Goal: Task Accomplishment & Management: Use online tool/utility

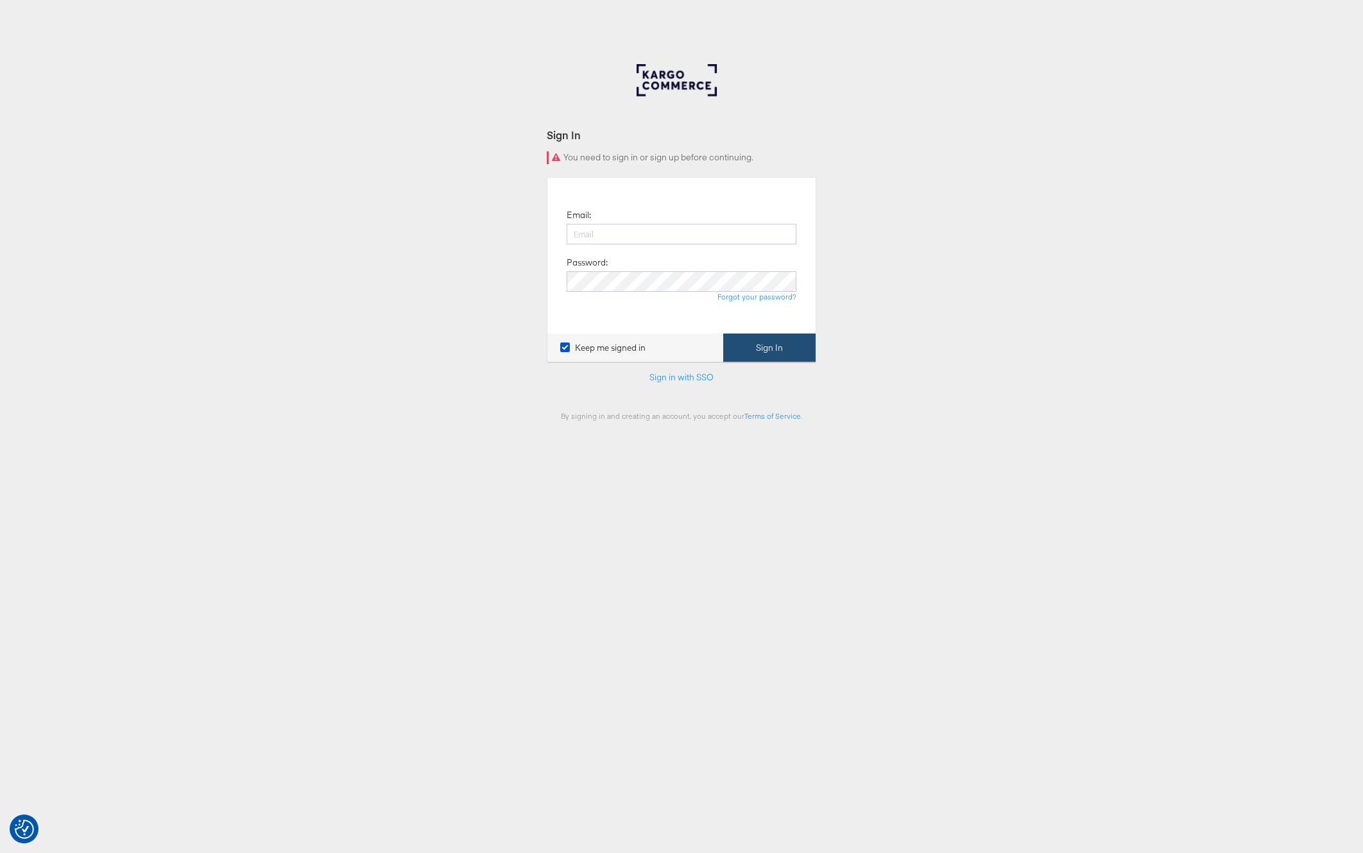
type input "[PERSON_NAME][EMAIL_ADDRESS][PERSON_NAME][DOMAIN_NAME]"
click at [748, 338] on button "Sign In" at bounding box center [769, 348] width 92 height 29
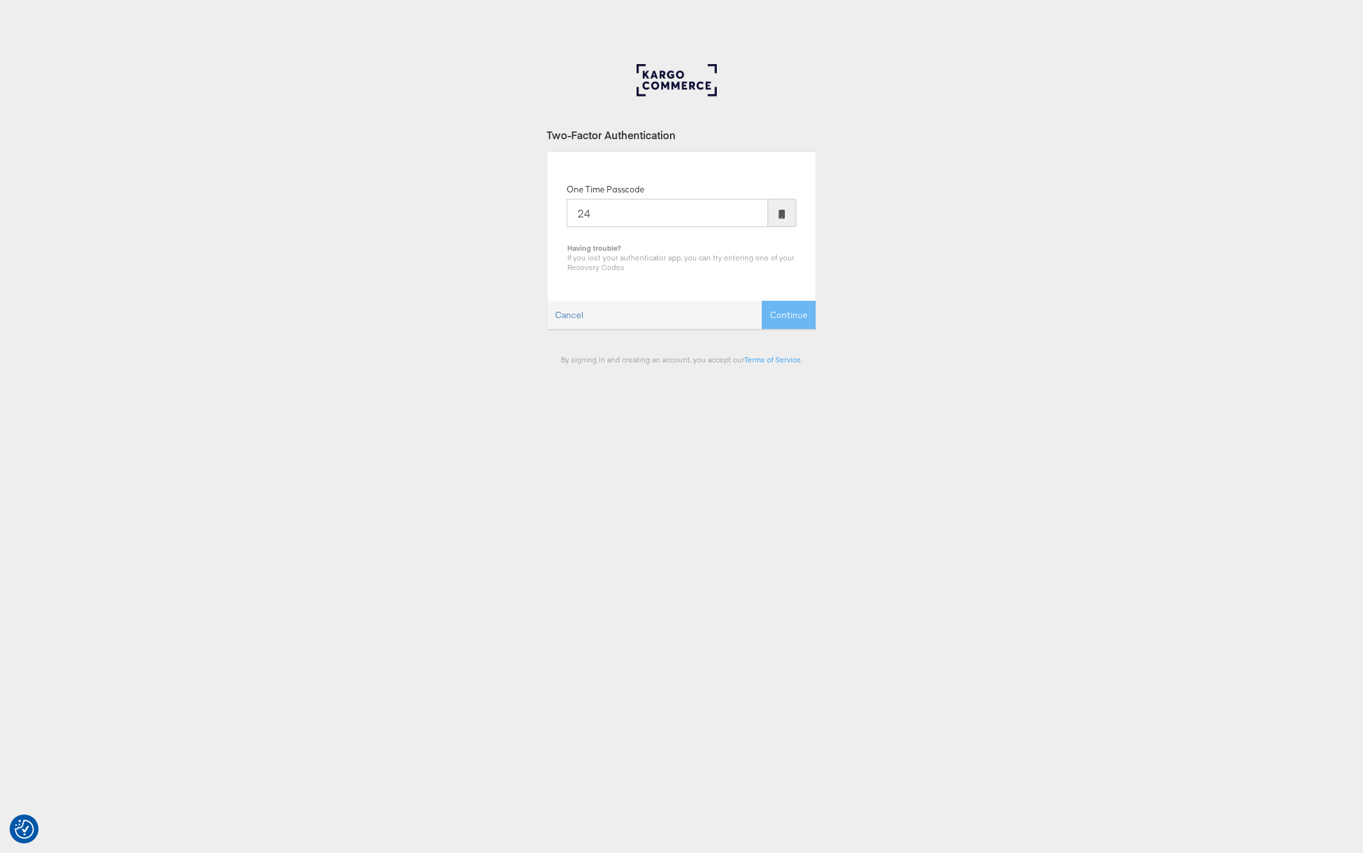
type input "2"
type input "5"
type input "565508"
click at [762, 301] on button "Continue" at bounding box center [789, 315] width 54 height 29
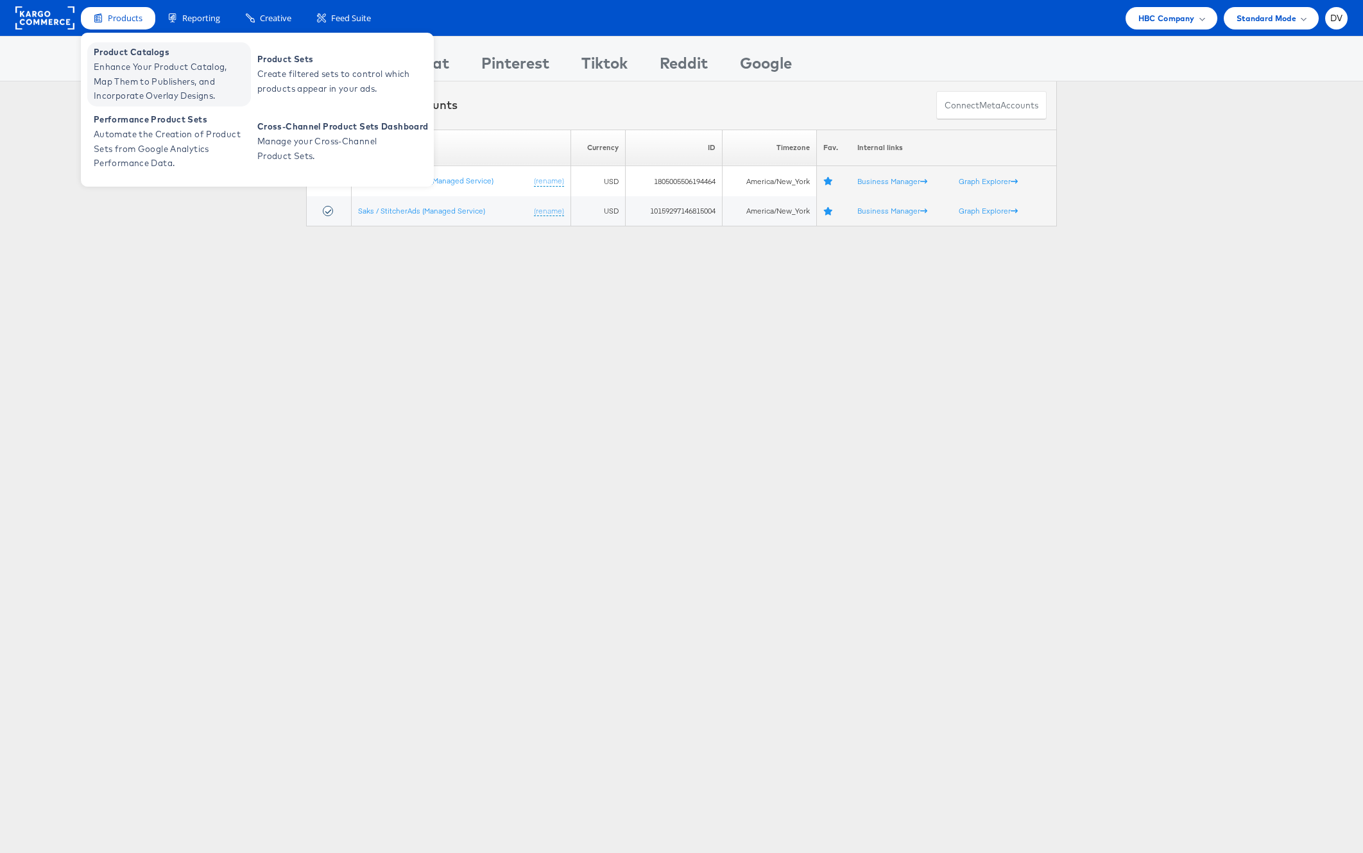
click at [126, 55] on span "Product Catalogs" at bounding box center [171, 52] width 154 height 15
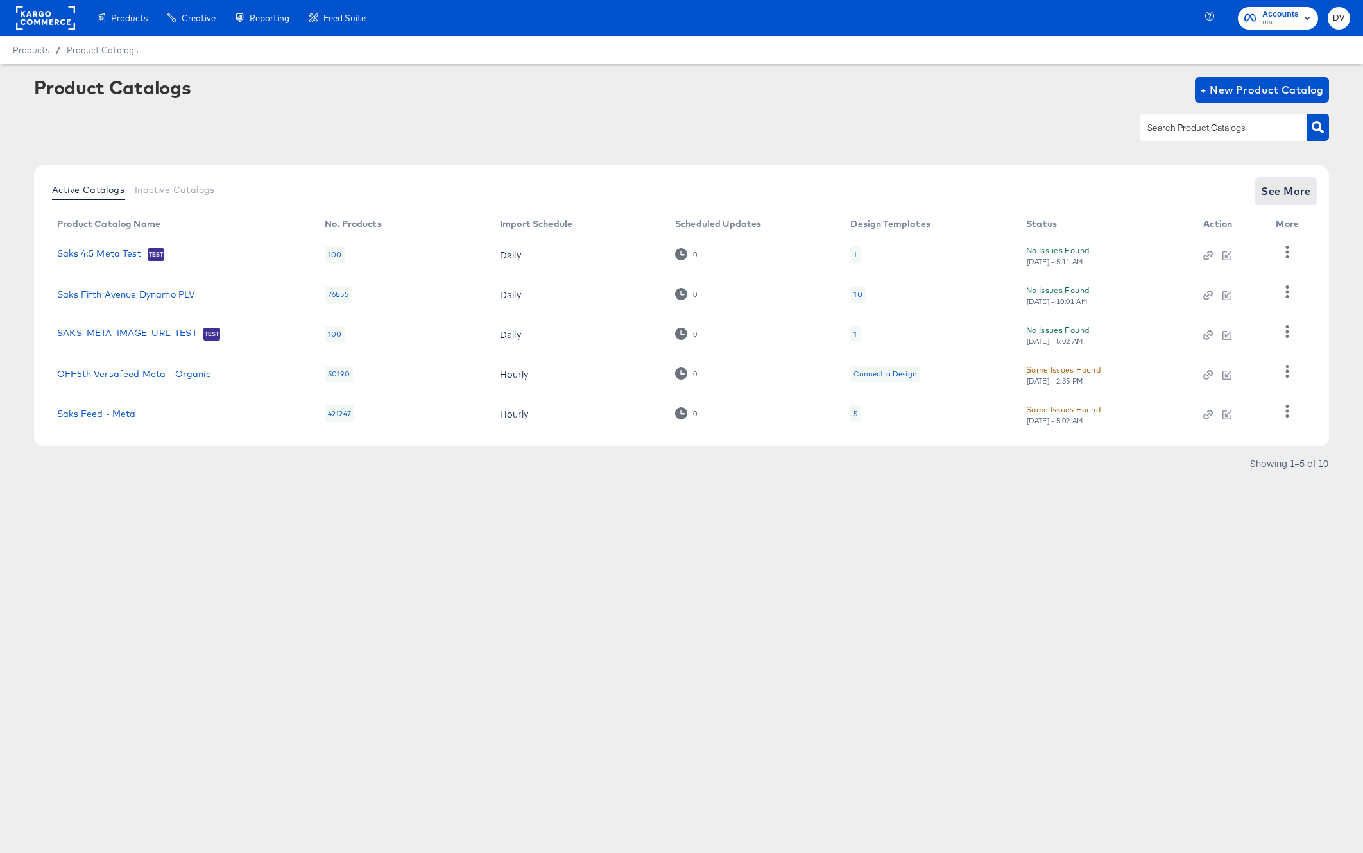
click at [1260, 198] on button "See More" at bounding box center [1286, 191] width 60 height 26
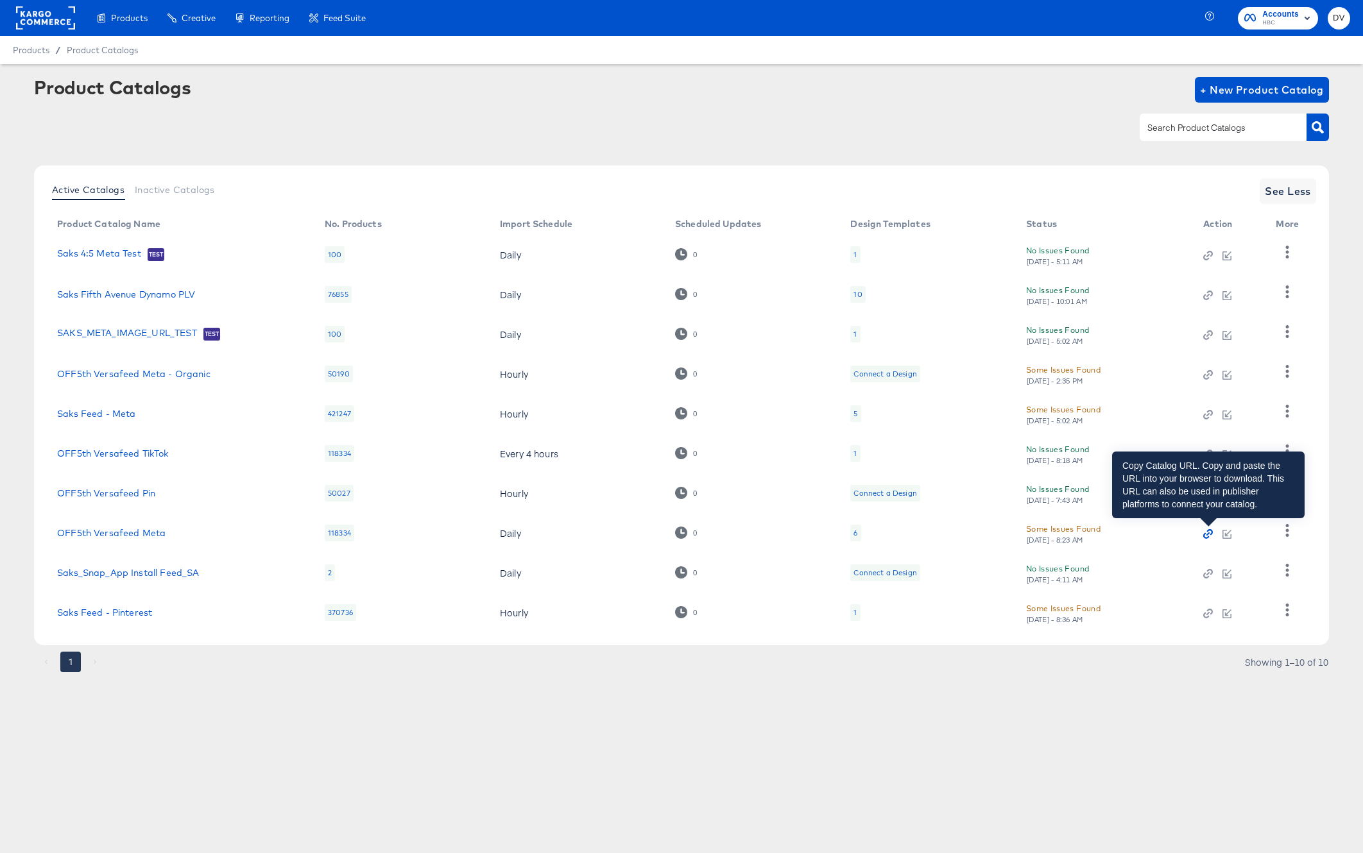
click at [1205, 535] on icon "button" at bounding box center [1206, 536] width 6 height 6
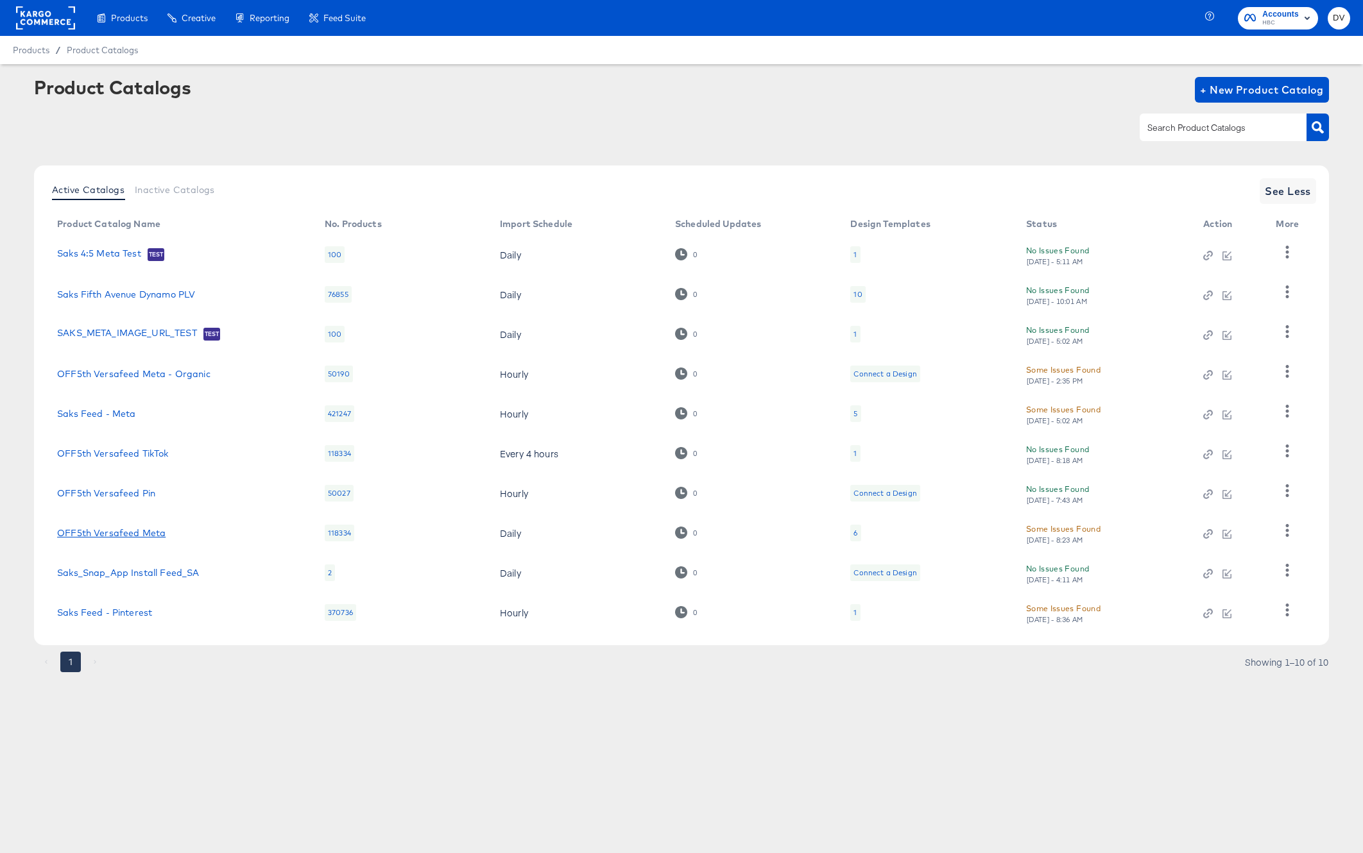
click at [146, 536] on link "OFF5th Versafeed Meta" at bounding box center [111, 533] width 108 height 10
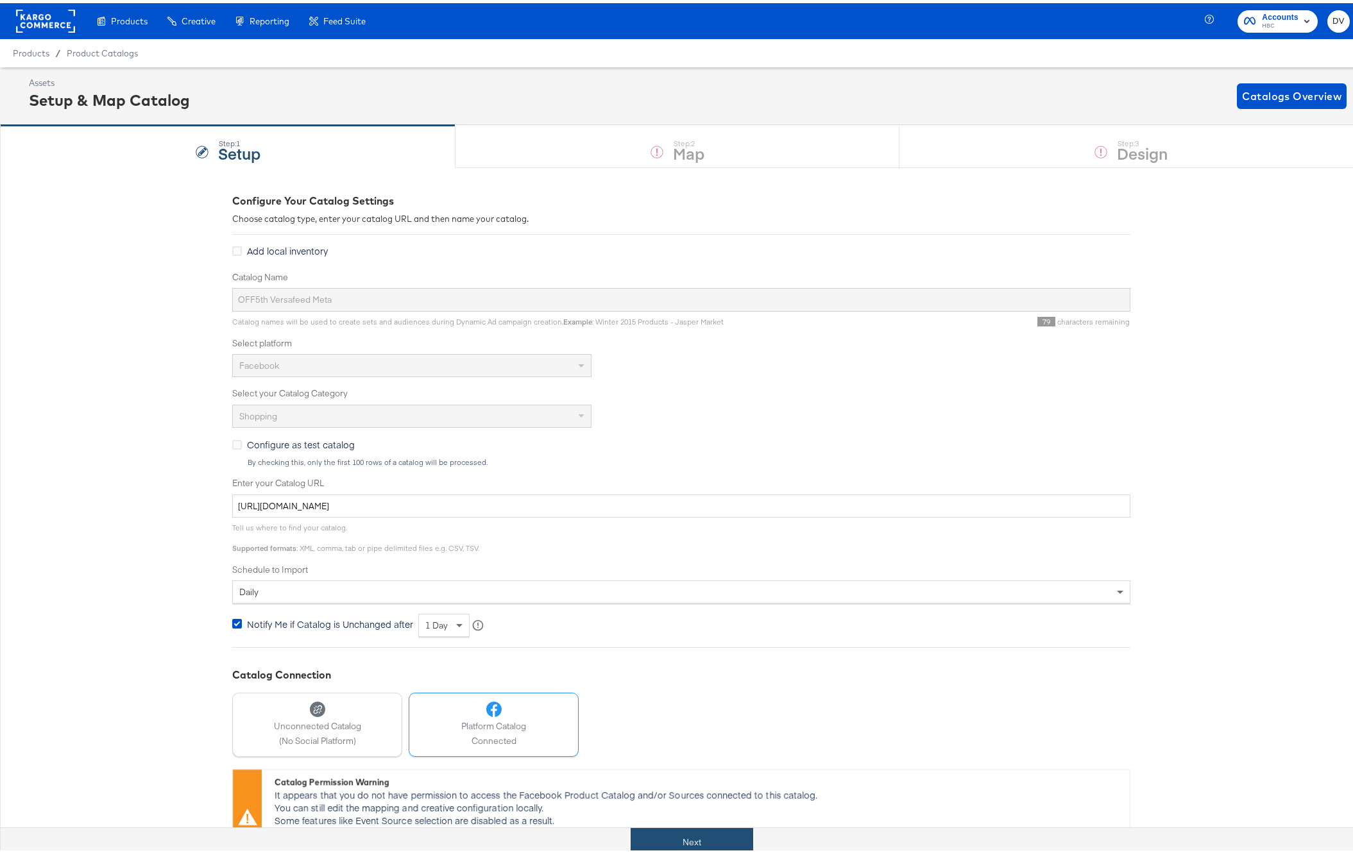
click at [723, 836] on button "Next" at bounding box center [692, 839] width 123 height 29
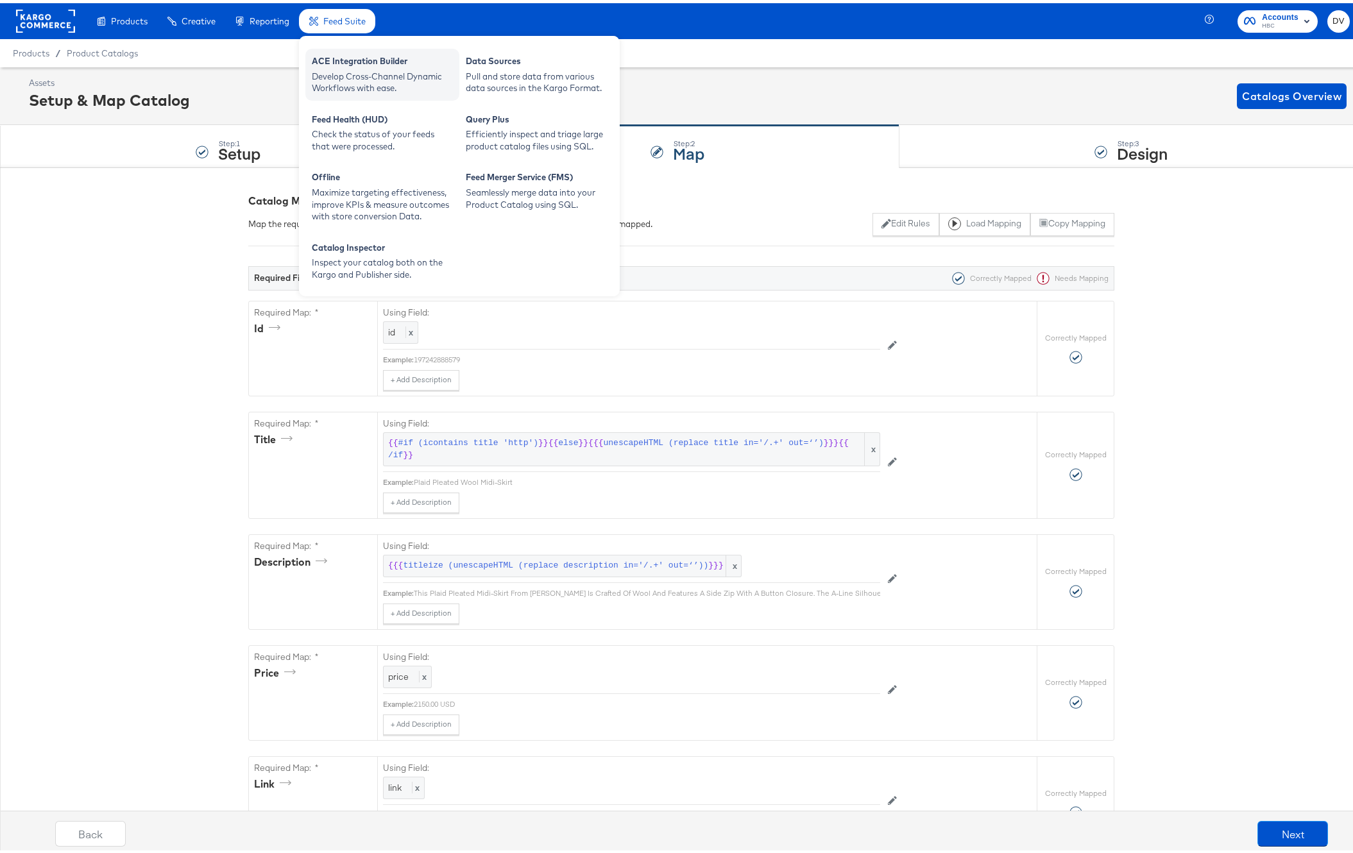
click at [333, 60] on div "ACE Integration Builder" at bounding box center [382, 59] width 141 height 15
